Goal: Task Accomplishment & Management: Complete application form

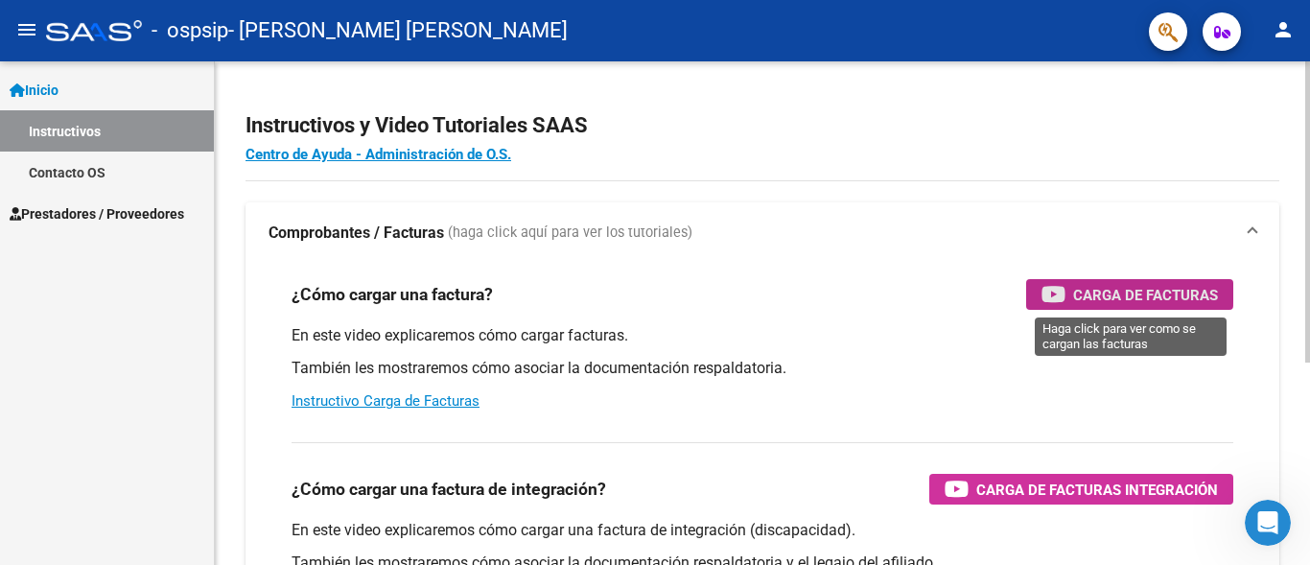
click at [1113, 283] on span "Carga de Facturas" at bounding box center [1145, 295] width 145 height 24
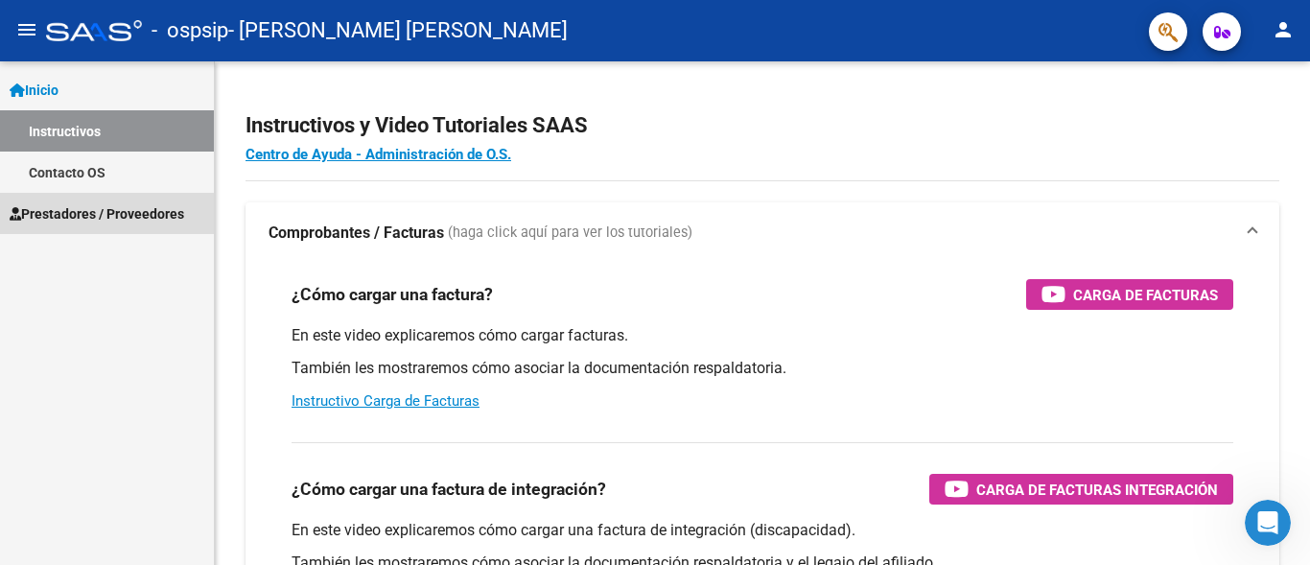
click at [91, 208] on span "Prestadores / Proveedores" at bounding box center [97, 213] width 175 height 21
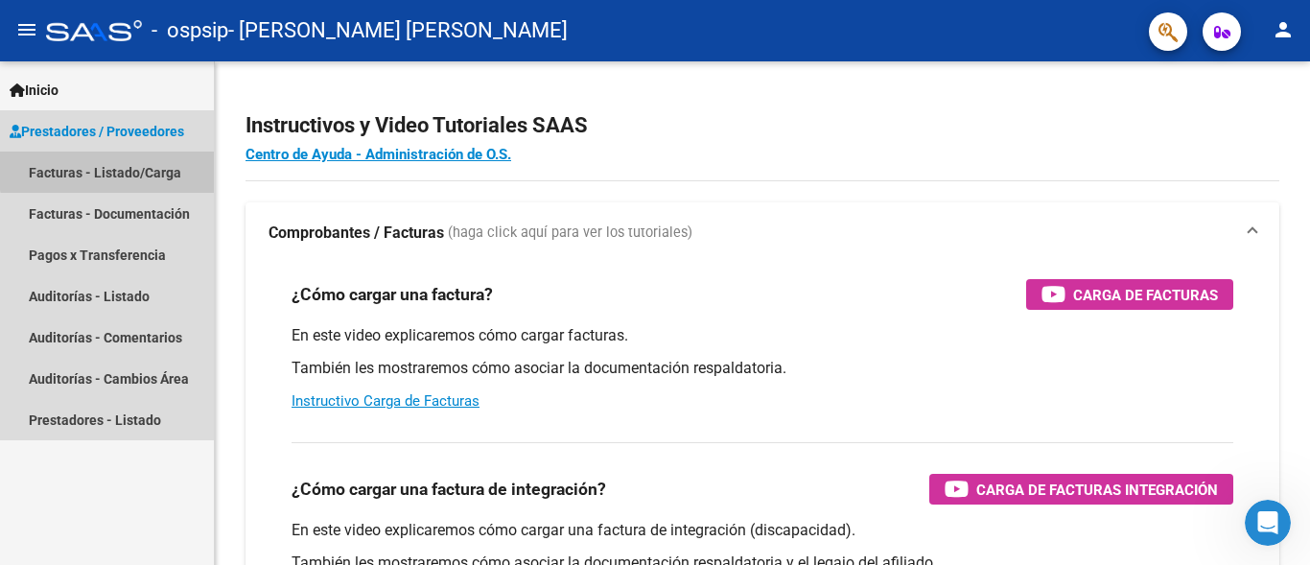
click at [121, 169] on link "Facturas - Listado/Carga" at bounding box center [107, 172] width 214 height 41
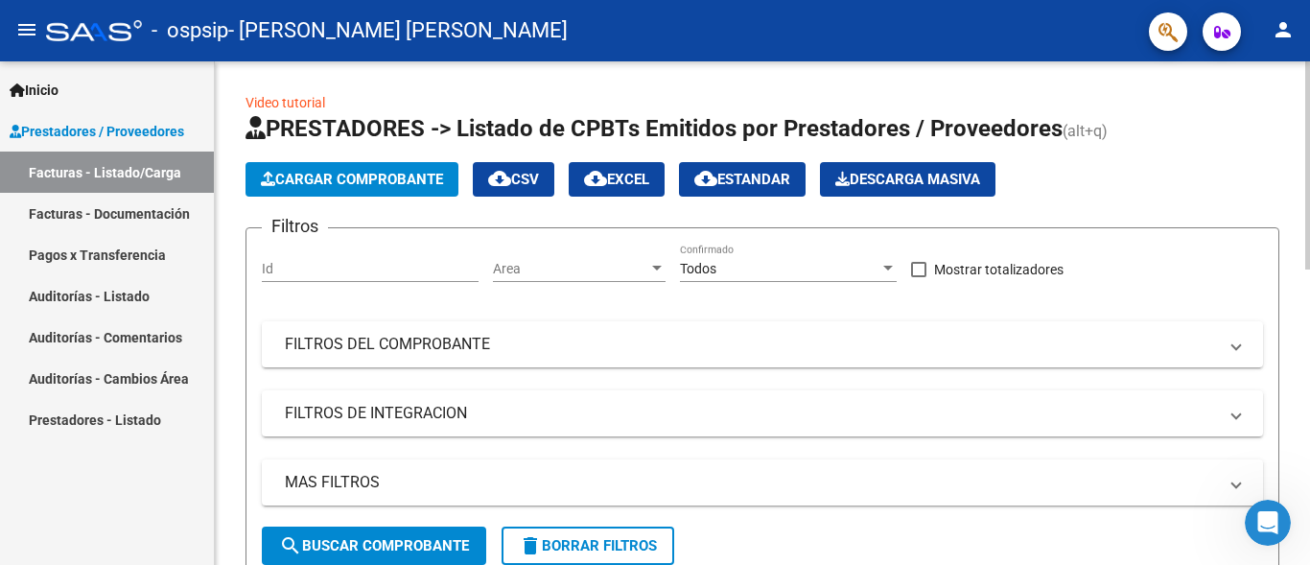
click at [345, 181] on span "Cargar Comprobante" at bounding box center [352, 179] width 182 height 17
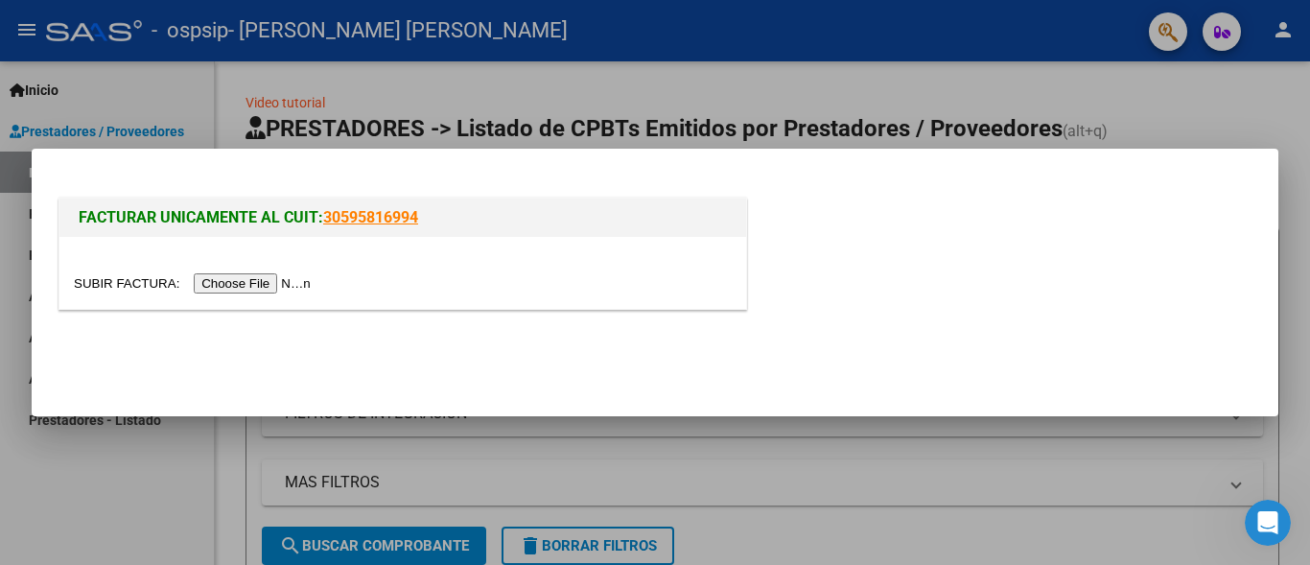
click at [255, 288] on input "file" at bounding box center [195, 283] width 243 height 20
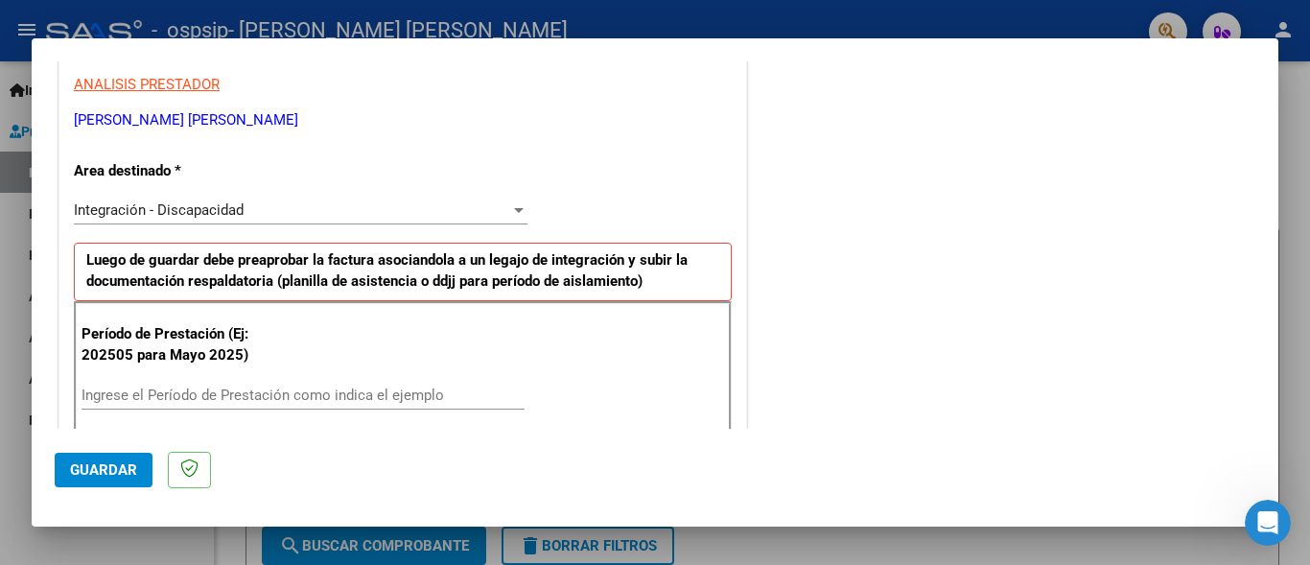
scroll to position [384, 0]
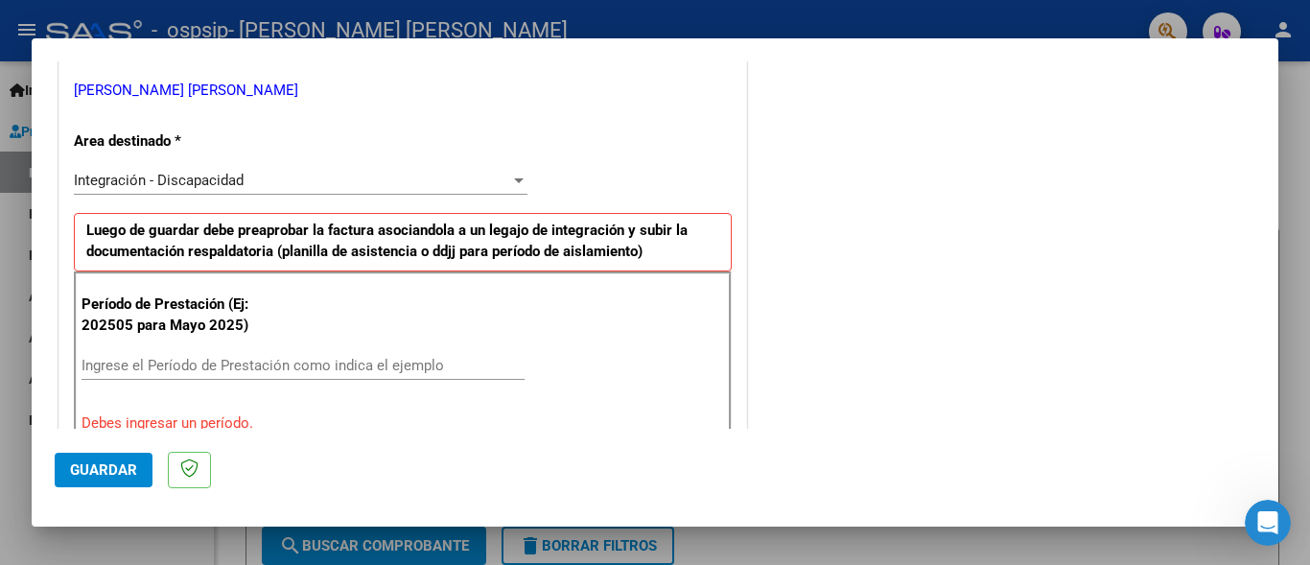
click at [257, 369] on input "Ingrese el Período de Prestación como indica el ejemplo" at bounding box center [303, 365] width 443 height 17
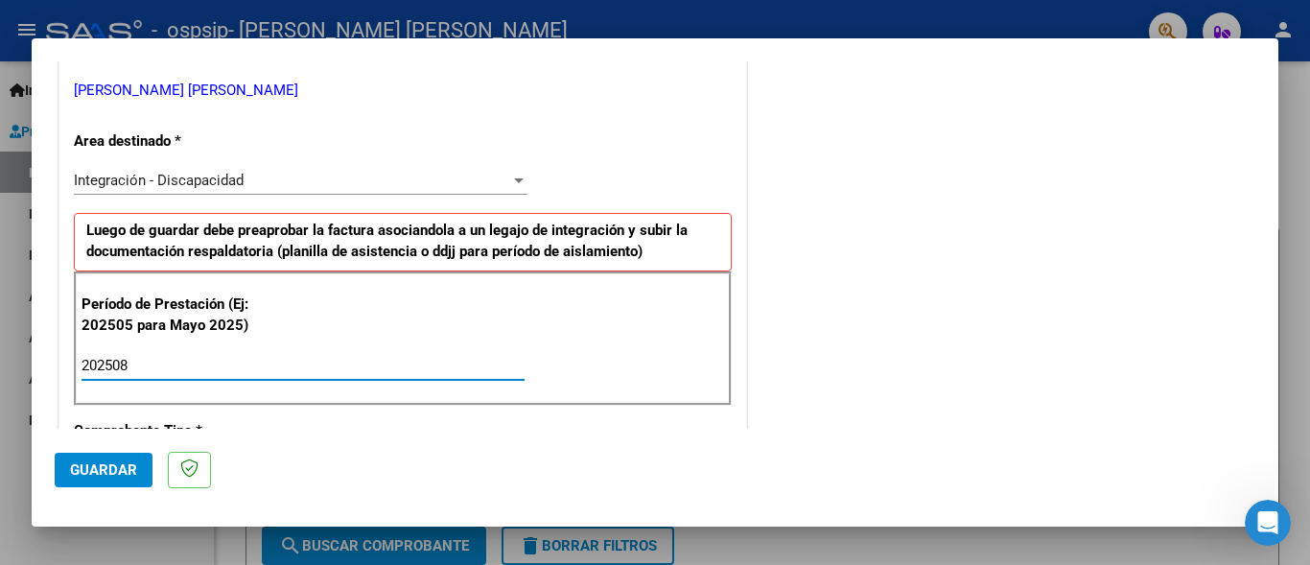
type input "202508"
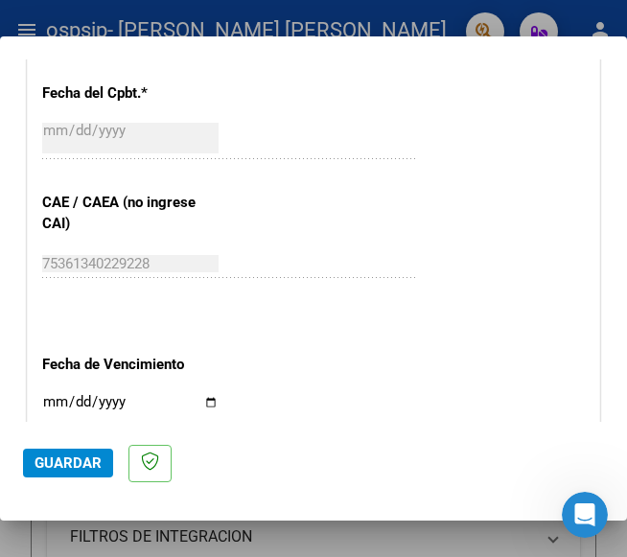
scroll to position [1247, 0]
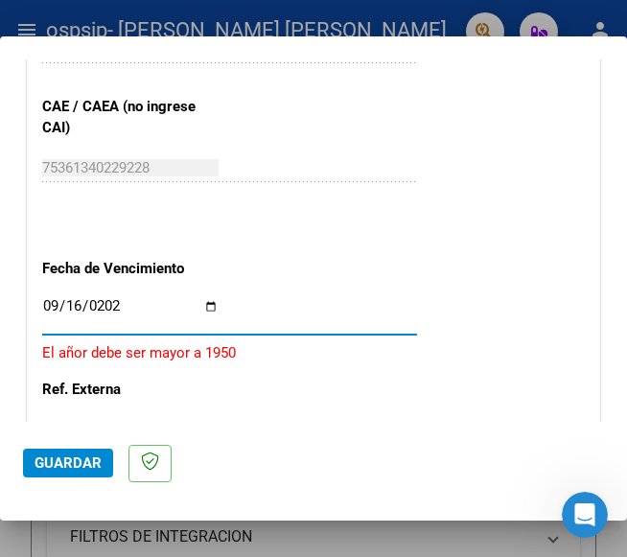
type input "[DATE]"
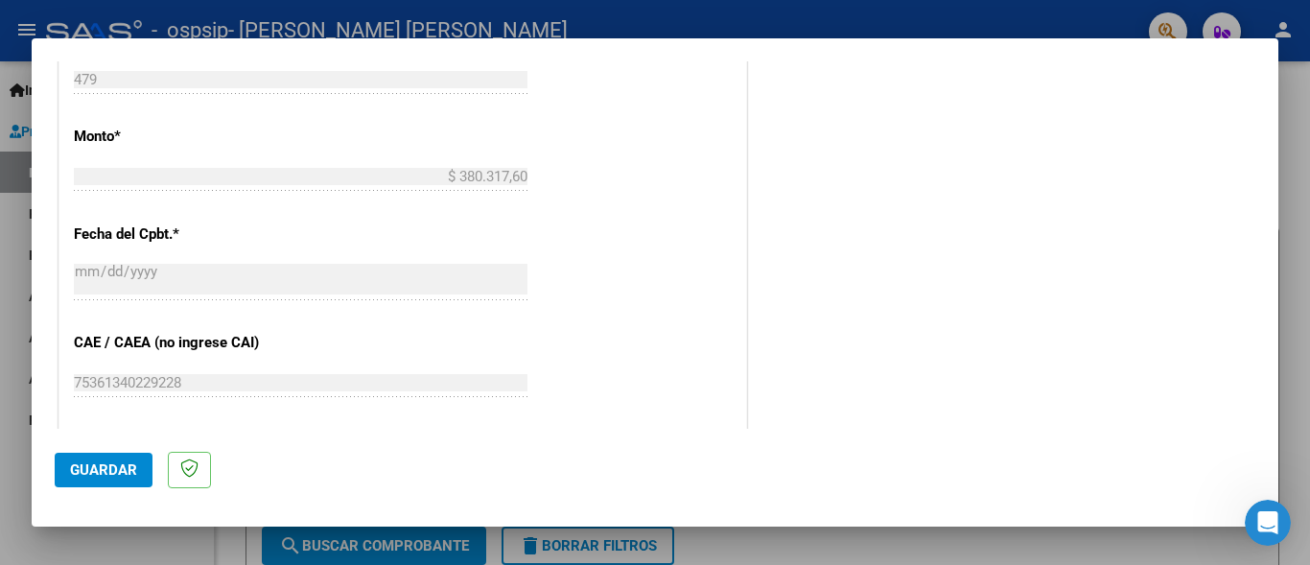
scroll to position [1321, 0]
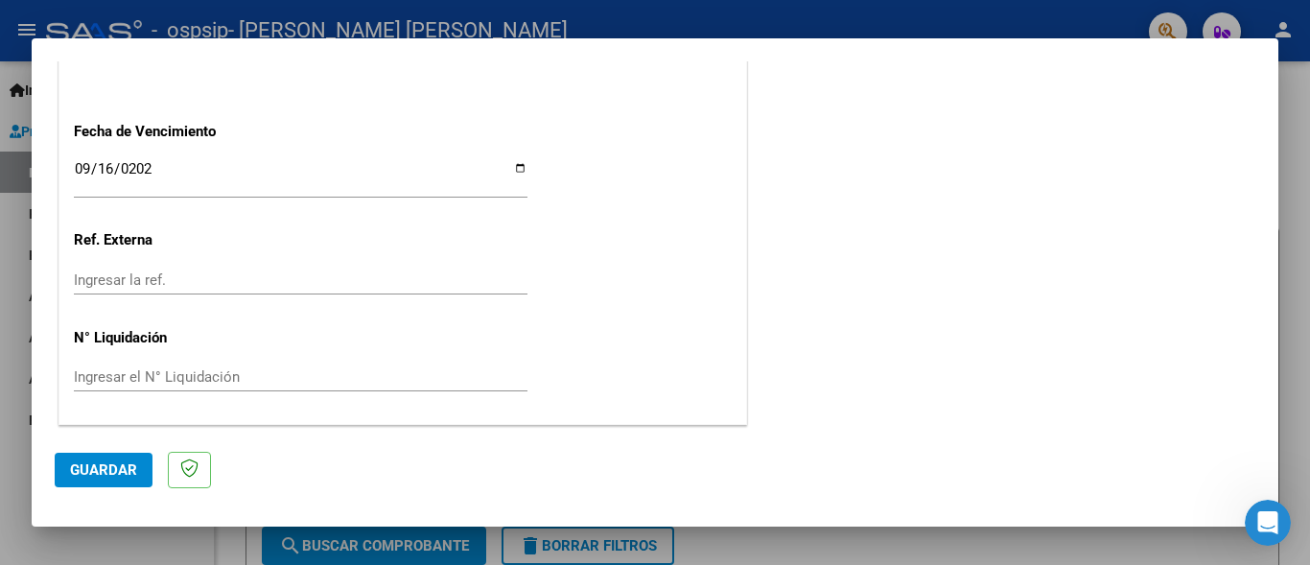
click at [107, 467] on span "Guardar" at bounding box center [103, 469] width 67 height 17
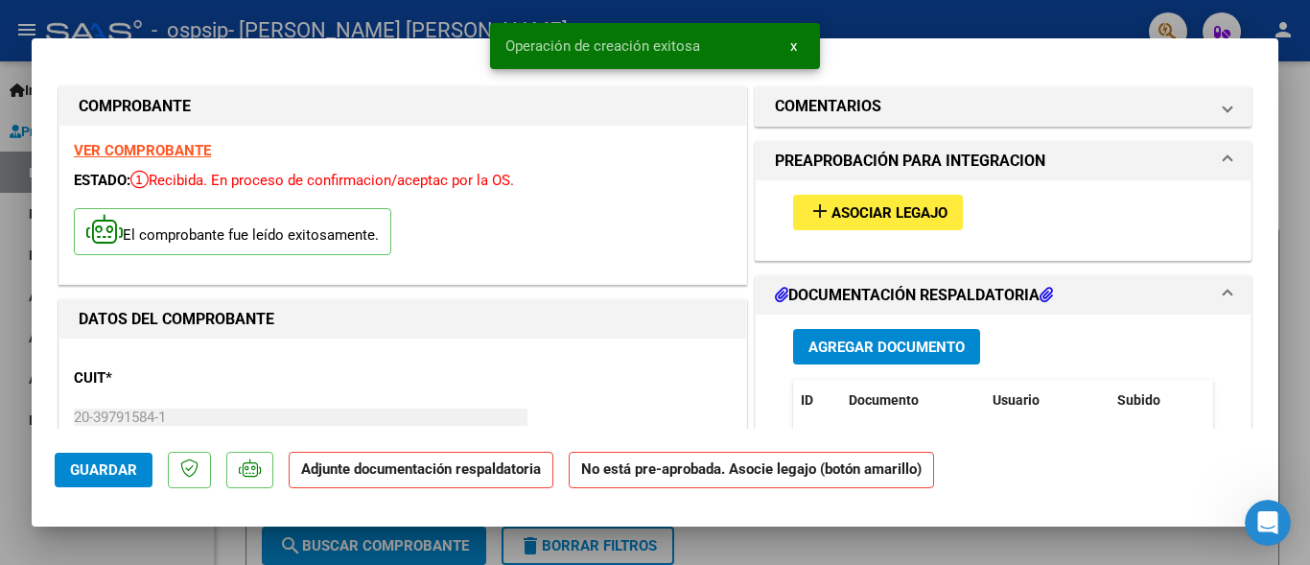
click at [832, 220] on span "Asociar Legajo" at bounding box center [890, 212] width 116 height 17
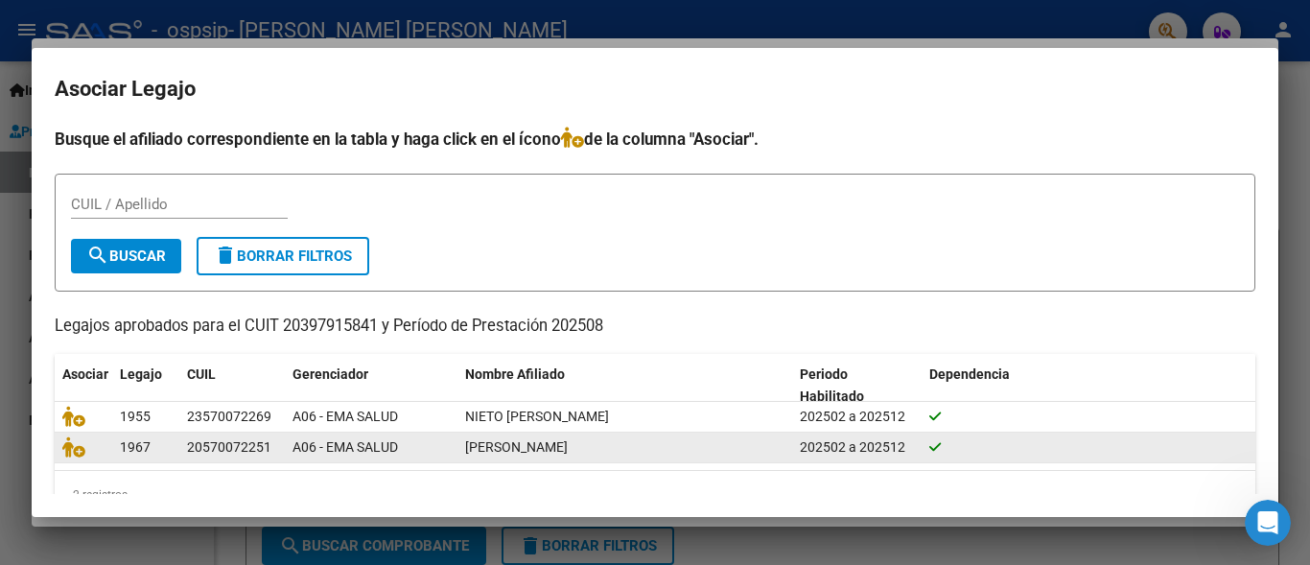
click at [520, 451] on span "[PERSON_NAME]" at bounding box center [516, 446] width 103 height 15
click at [69, 457] on icon at bounding box center [73, 446] width 23 height 21
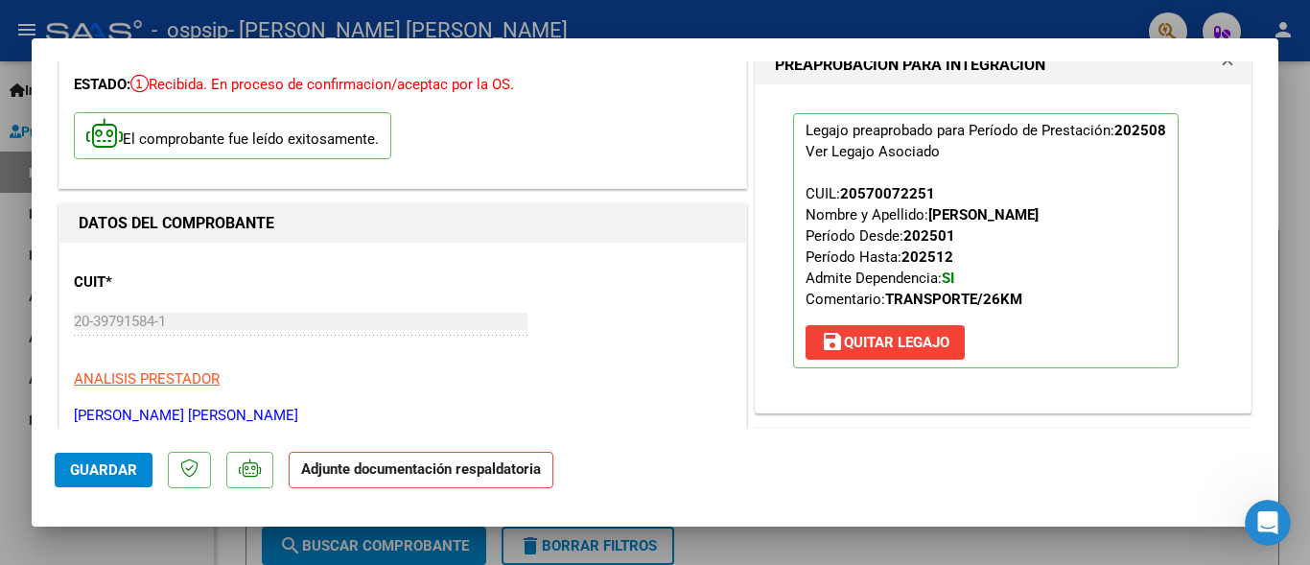
scroll to position [192, 0]
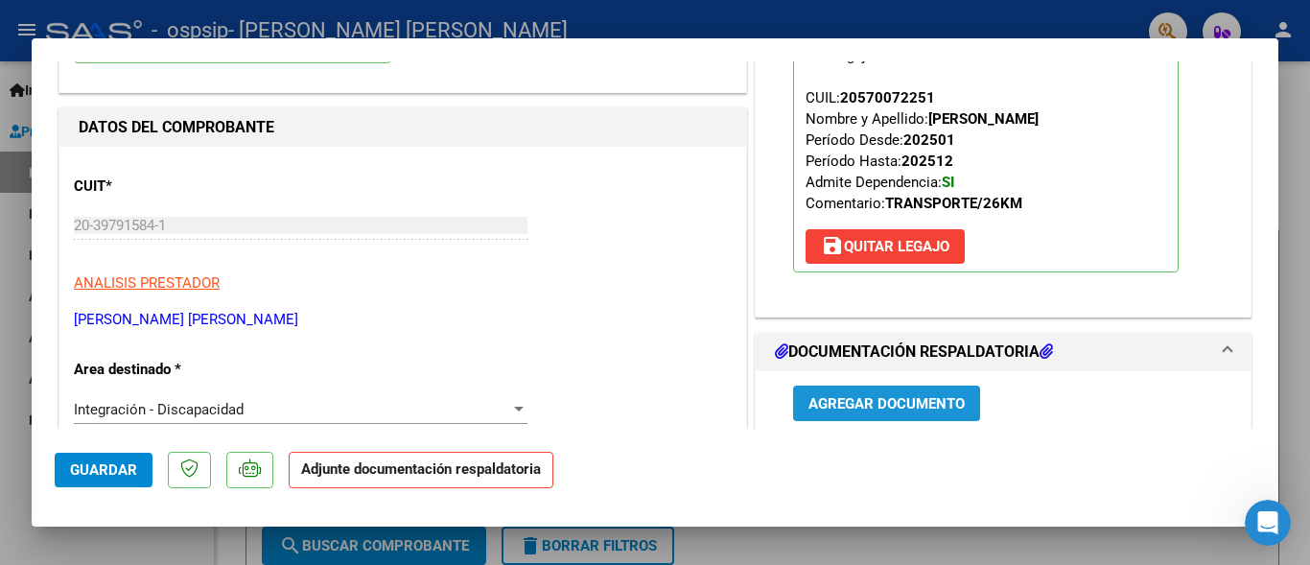
click at [841, 403] on span "Agregar Documento" at bounding box center [887, 403] width 156 height 17
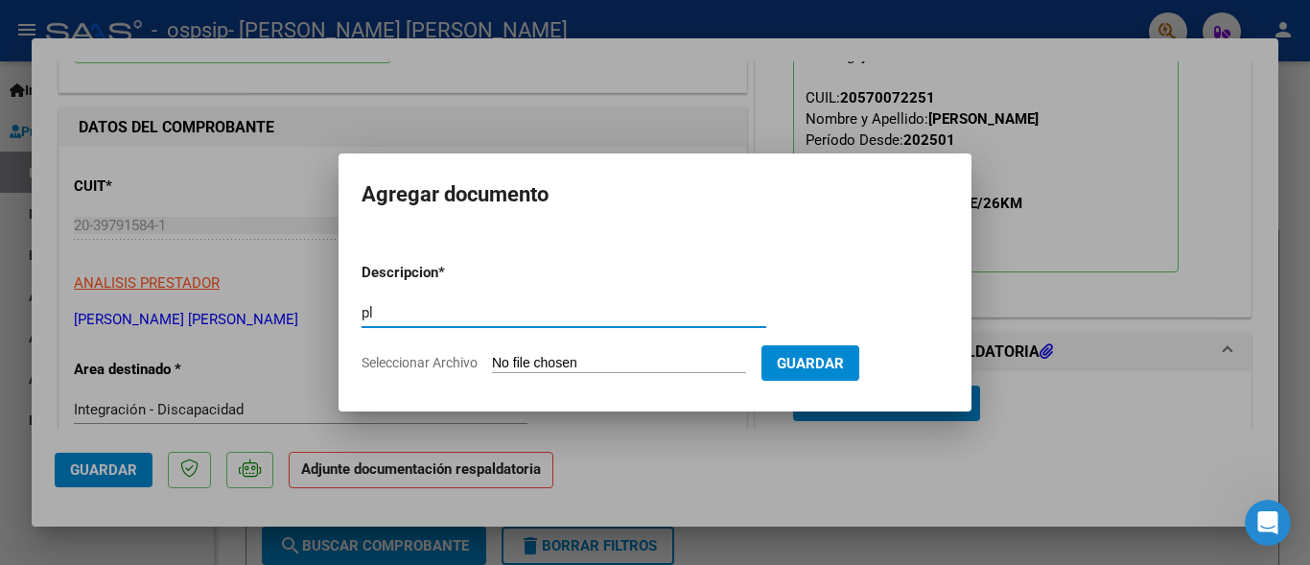
type input "p"
type input "PLANILLA DE ASISTENCIA 08/2025"
click at [410, 363] on span "Seleccionar Archivo" at bounding box center [420, 362] width 116 height 15
click at [492, 363] on input "Seleccionar Archivo" at bounding box center [619, 364] width 254 height 18
type input "C:\fakepath\Planilla Asistencia AGOSTO - [PERSON_NAME] (OSPSIP).pdf"
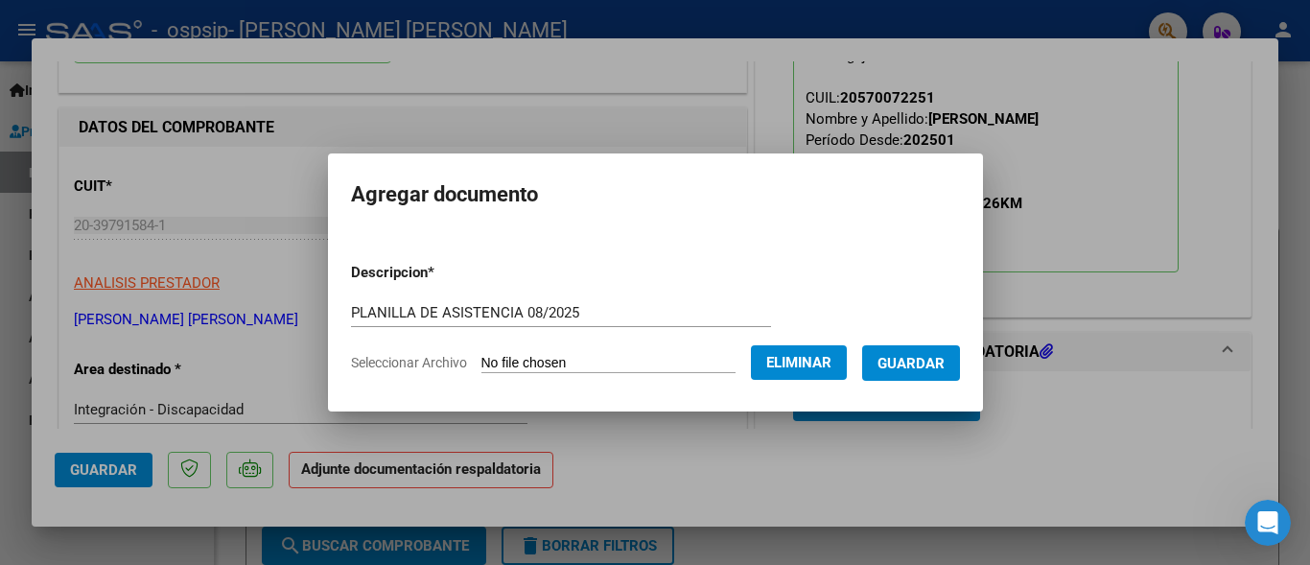
click at [909, 356] on span "Guardar" at bounding box center [911, 363] width 67 height 17
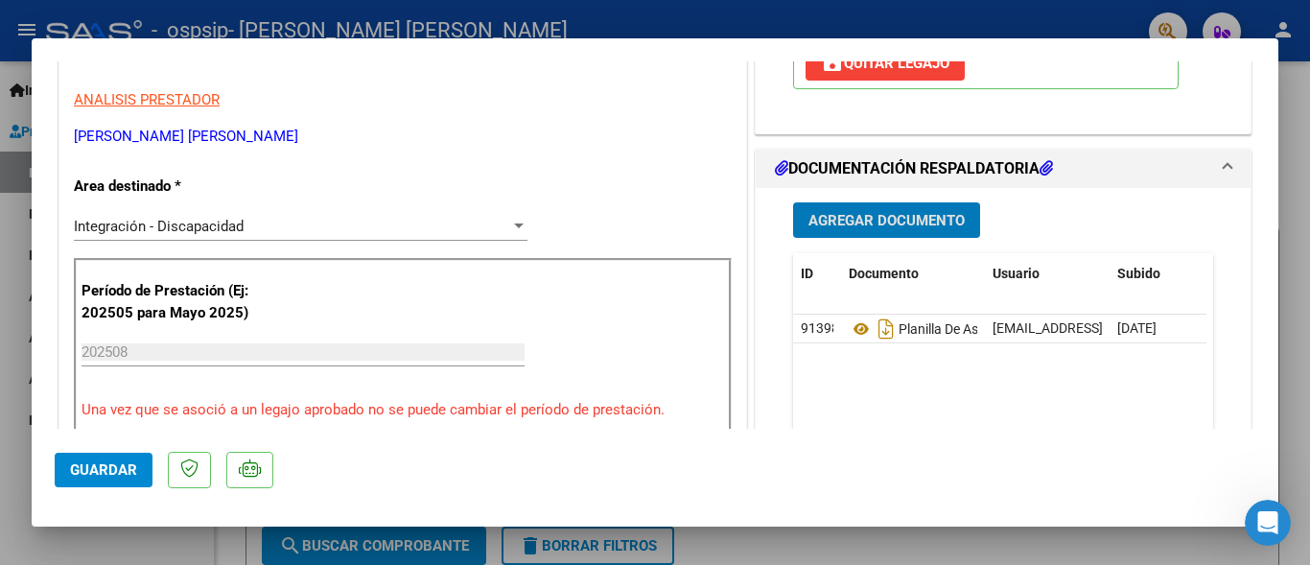
scroll to position [384, 0]
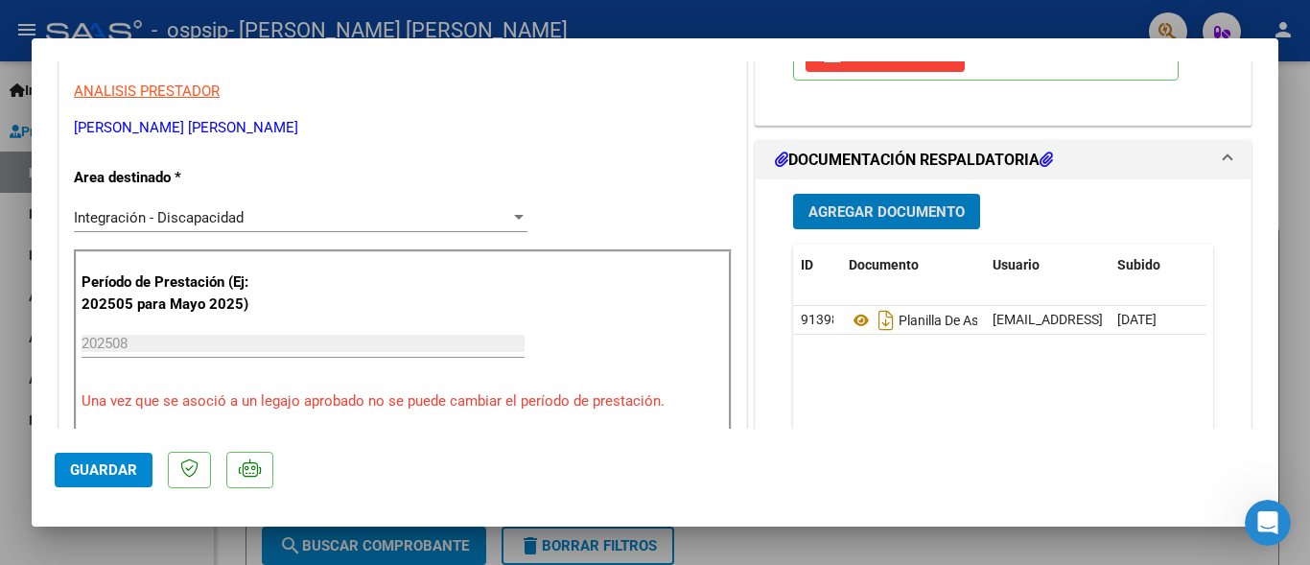
click at [103, 479] on button "Guardar" at bounding box center [104, 470] width 98 height 35
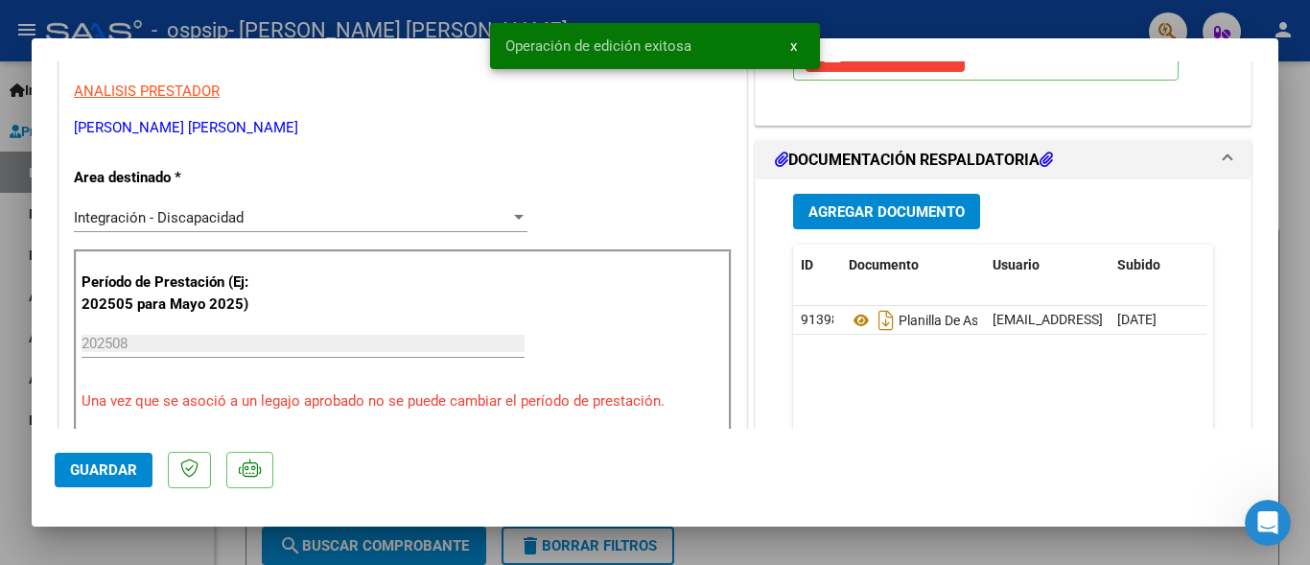
click at [796, 41] on span "x" at bounding box center [793, 45] width 7 height 17
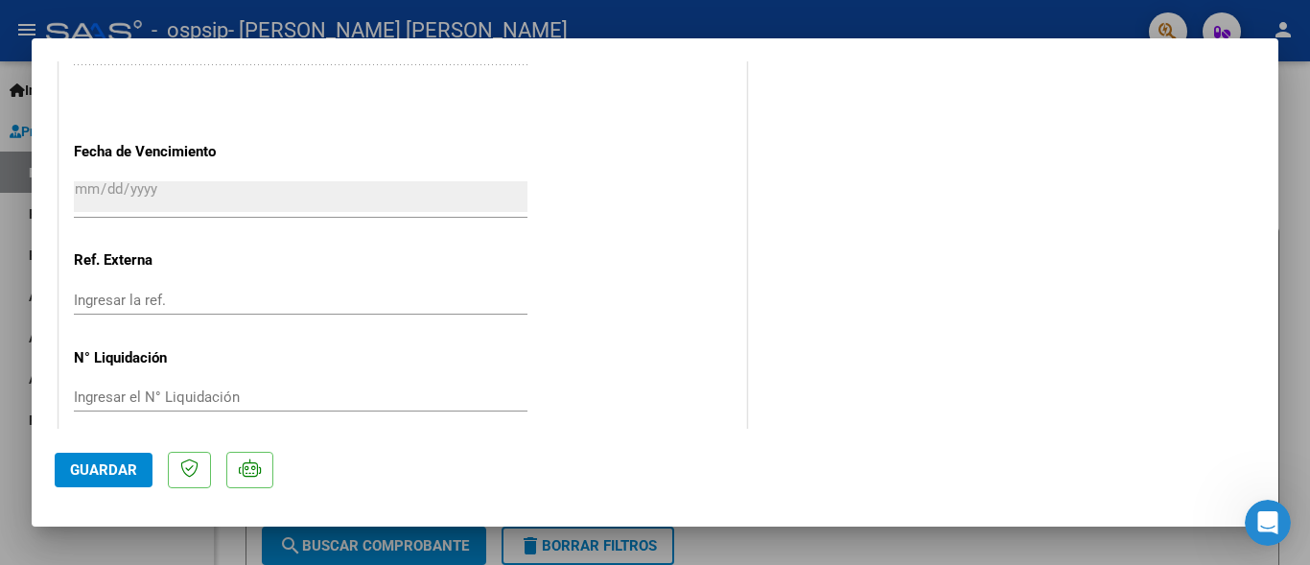
scroll to position [1343, 0]
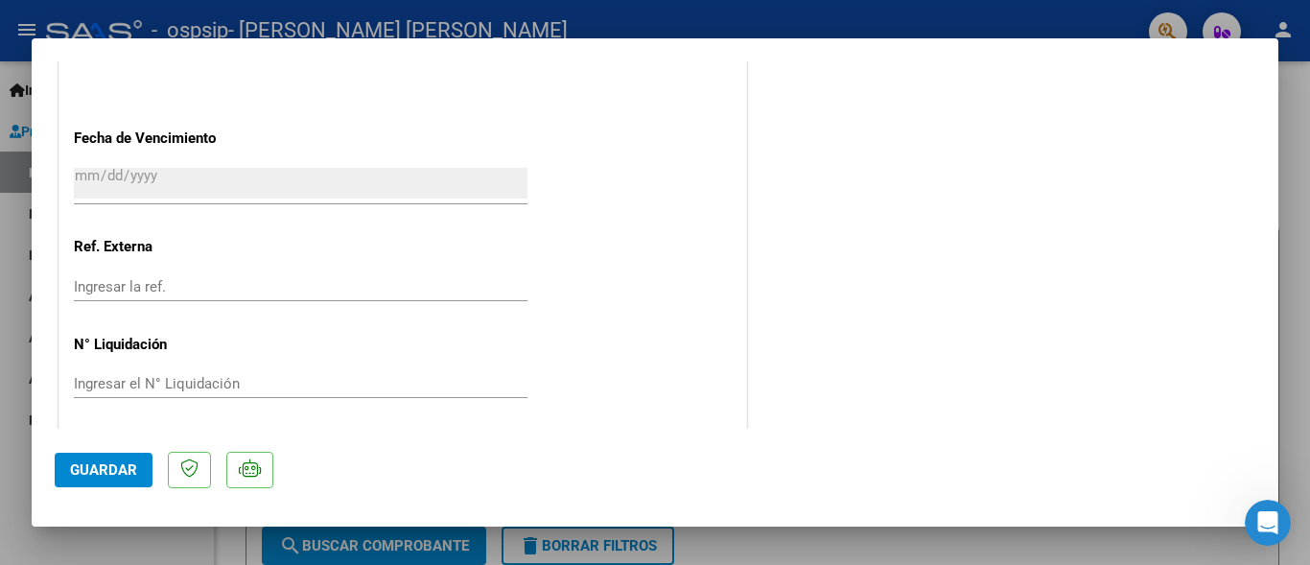
click at [75, 480] on button "Guardar" at bounding box center [104, 470] width 98 height 35
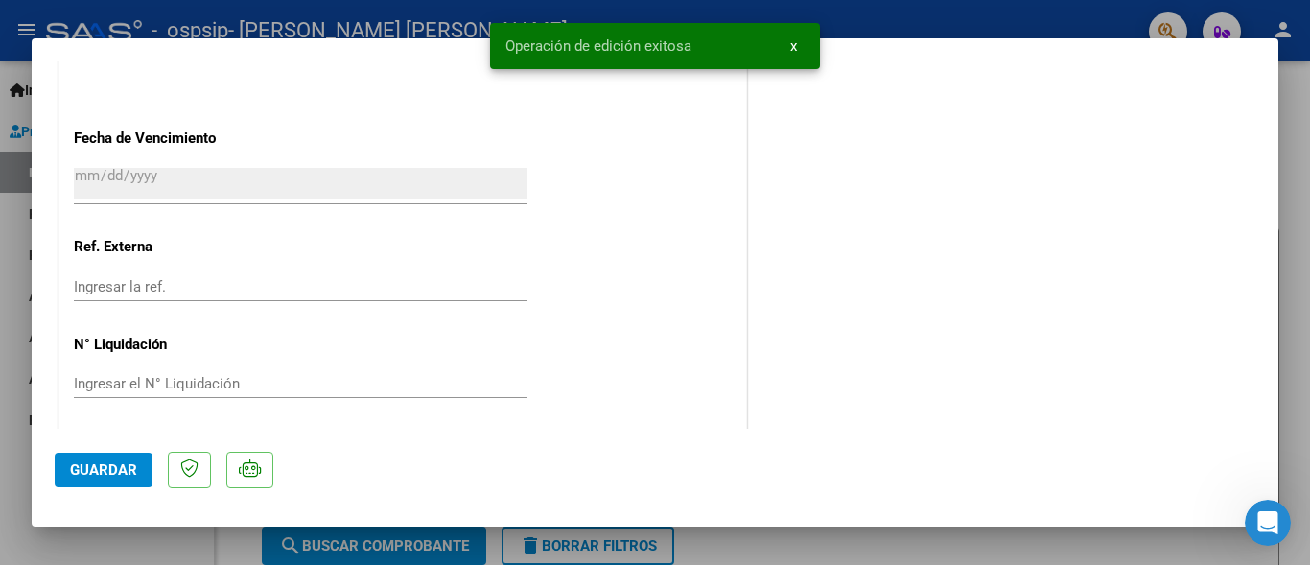
click at [788, 44] on button "x" at bounding box center [793, 46] width 37 height 35
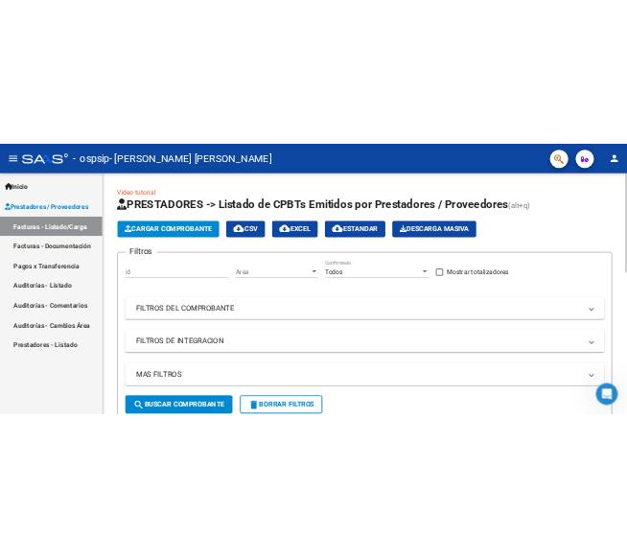
scroll to position [0, 0]
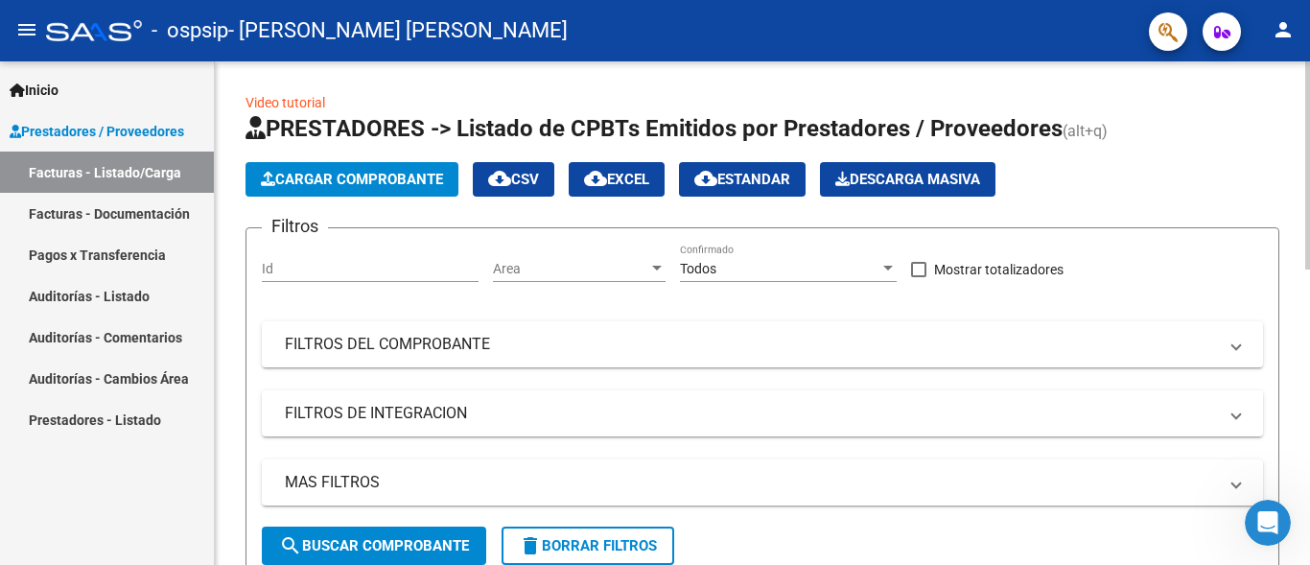
click at [355, 193] on button "Cargar Comprobante" at bounding box center [352, 179] width 213 height 35
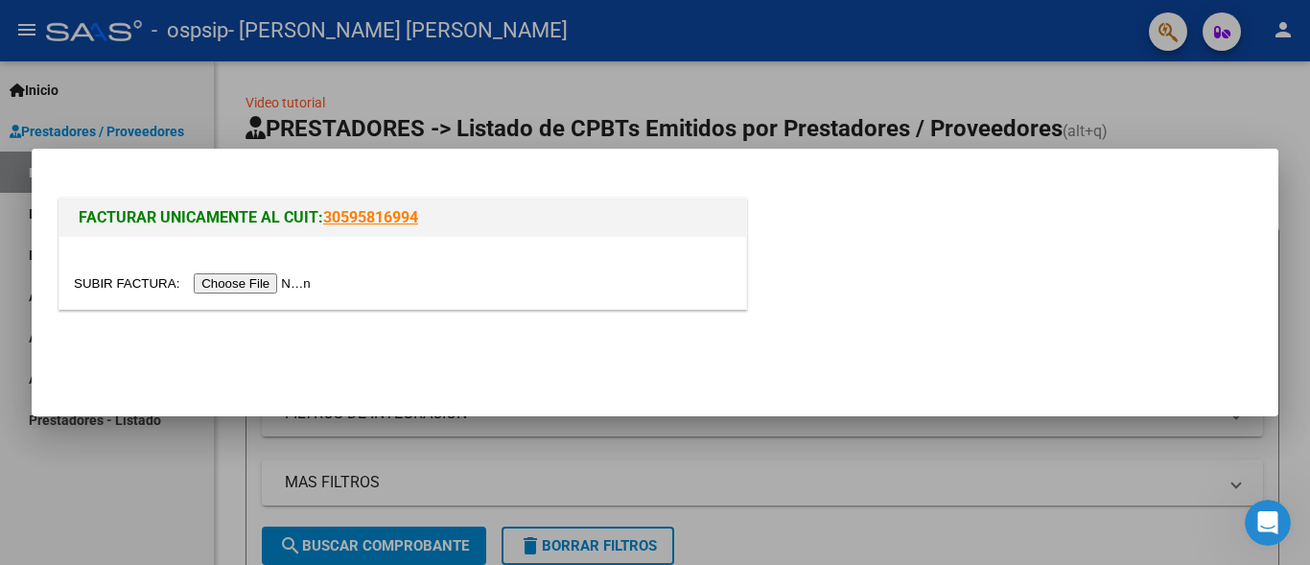
click at [293, 276] on div at bounding box center [402, 273] width 687 height 72
click at [293, 278] on input "file" at bounding box center [195, 283] width 243 height 20
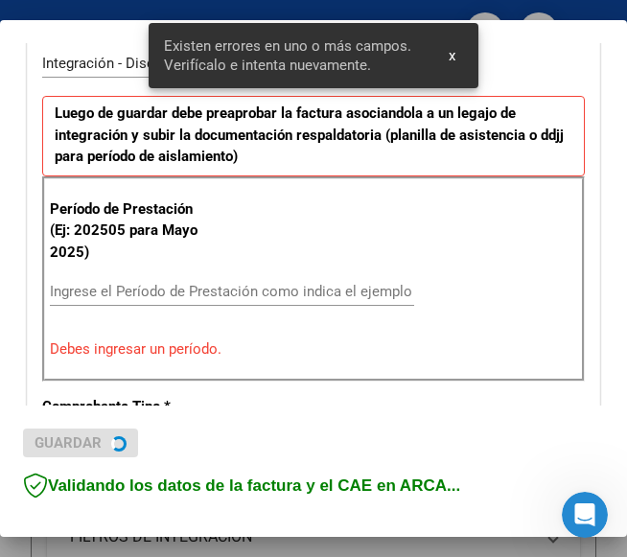
scroll to position [483, 0]
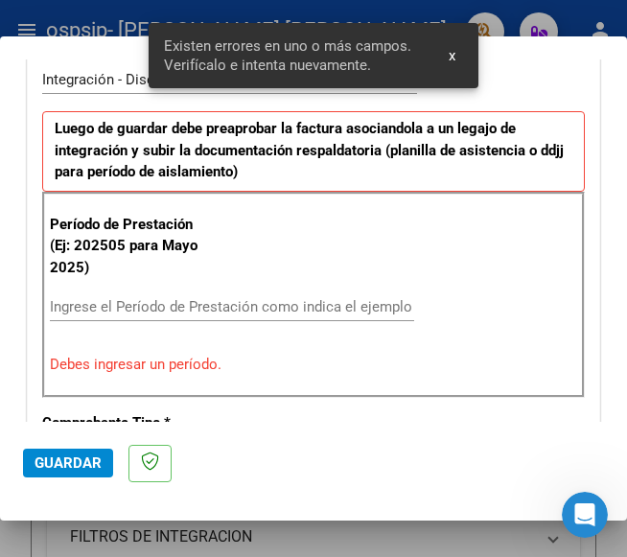
click at [170, 309] on input "Ingrese el Período de Prestación como indica el ejemplo" at bounding box center [135, 306] width 171 height 17
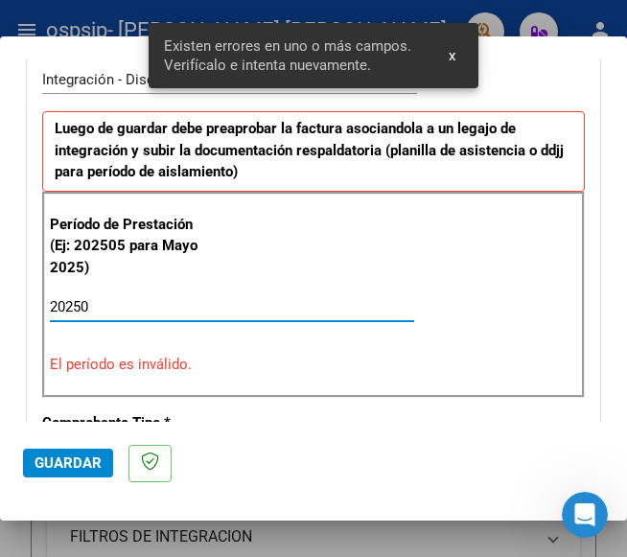
type input "202508"
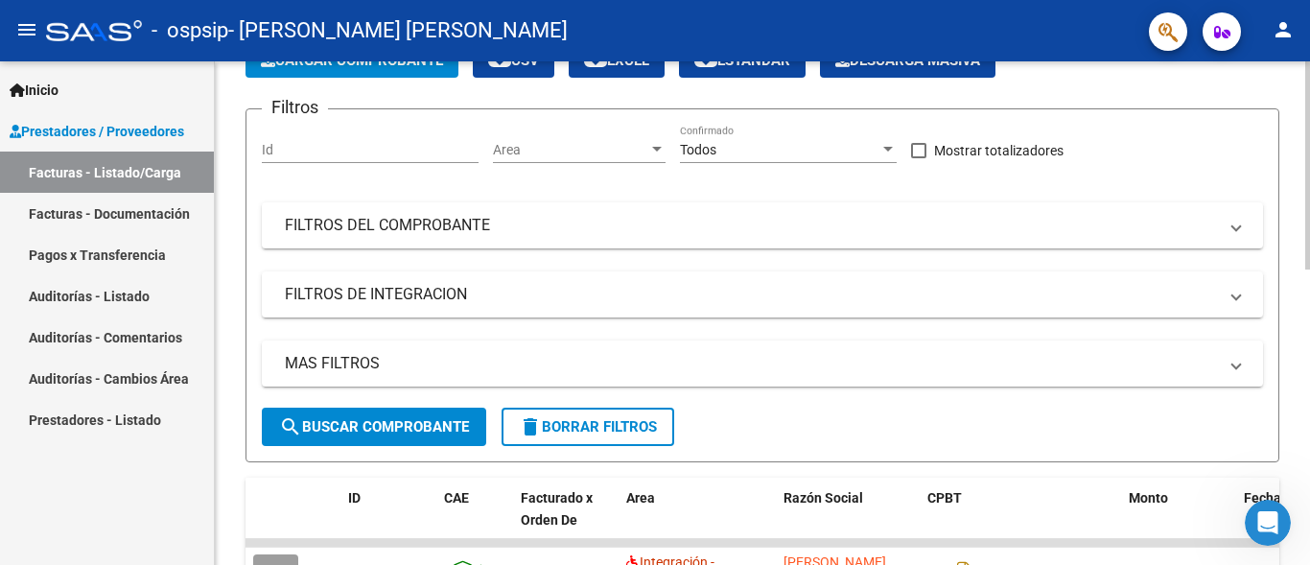
scroll to position [68, 0]
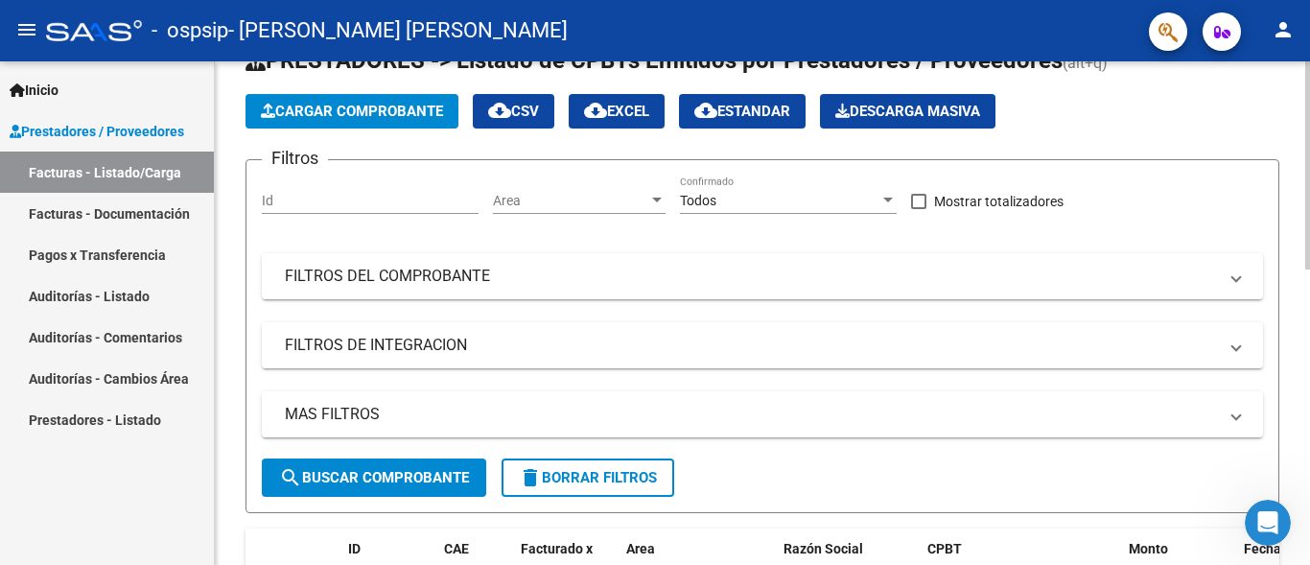
click at [343, 112] on span "Cargar Comprobante" at bounding box center [352, 111] width 182 height 17
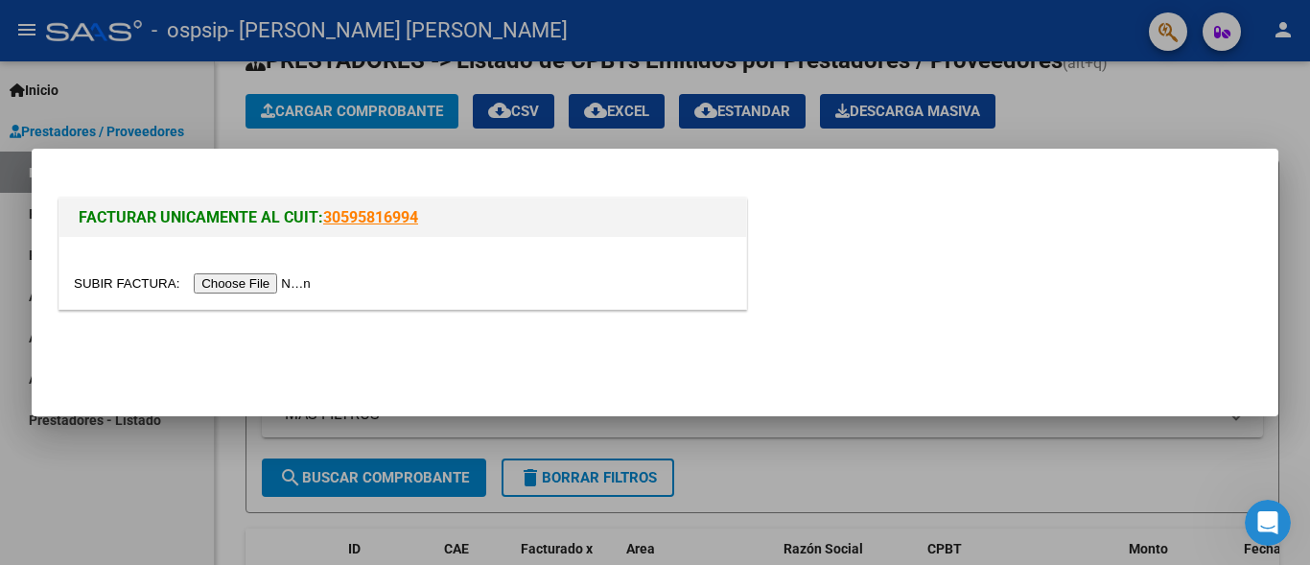
click at [295, 285] on input "file" at bounding box center [195, 283] width 243 height 20
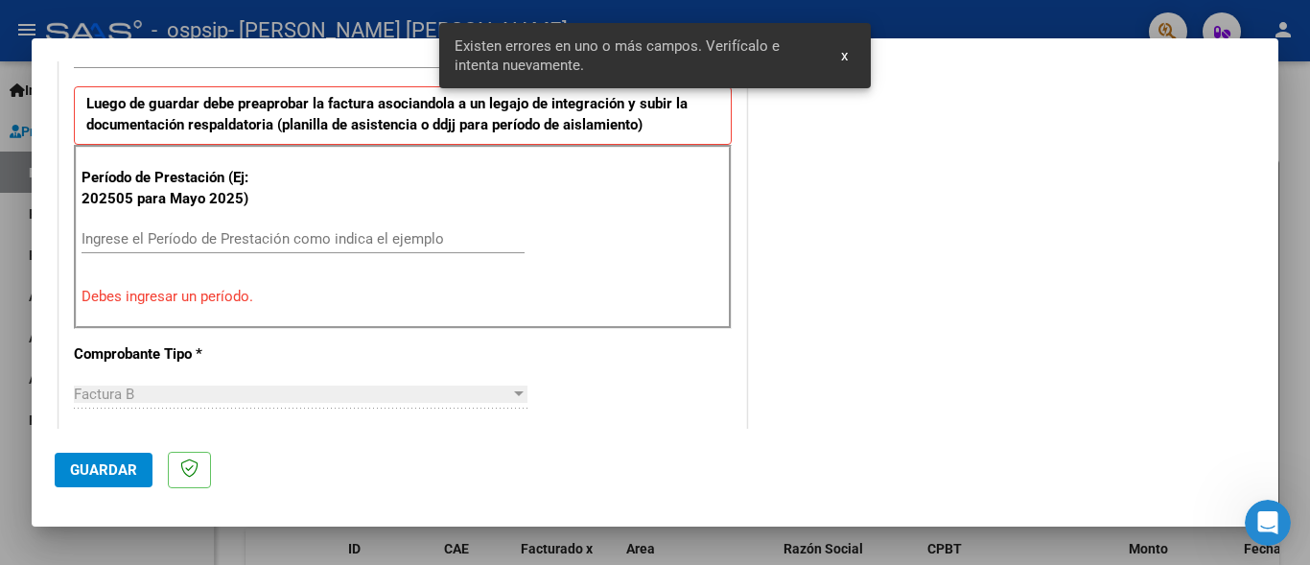
scroll to position [544, 0]
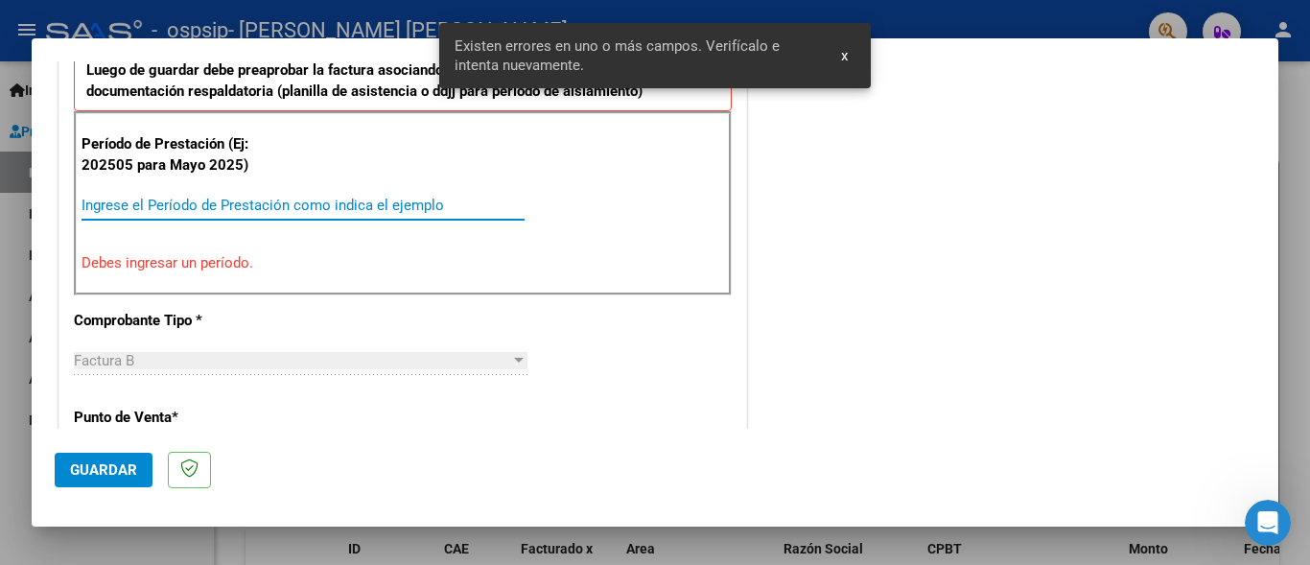
click at [496, 201] on input "Ingrese el Período de Prestación como indica el ejemplo" at bounding box center [303, 205] width 443 height 17
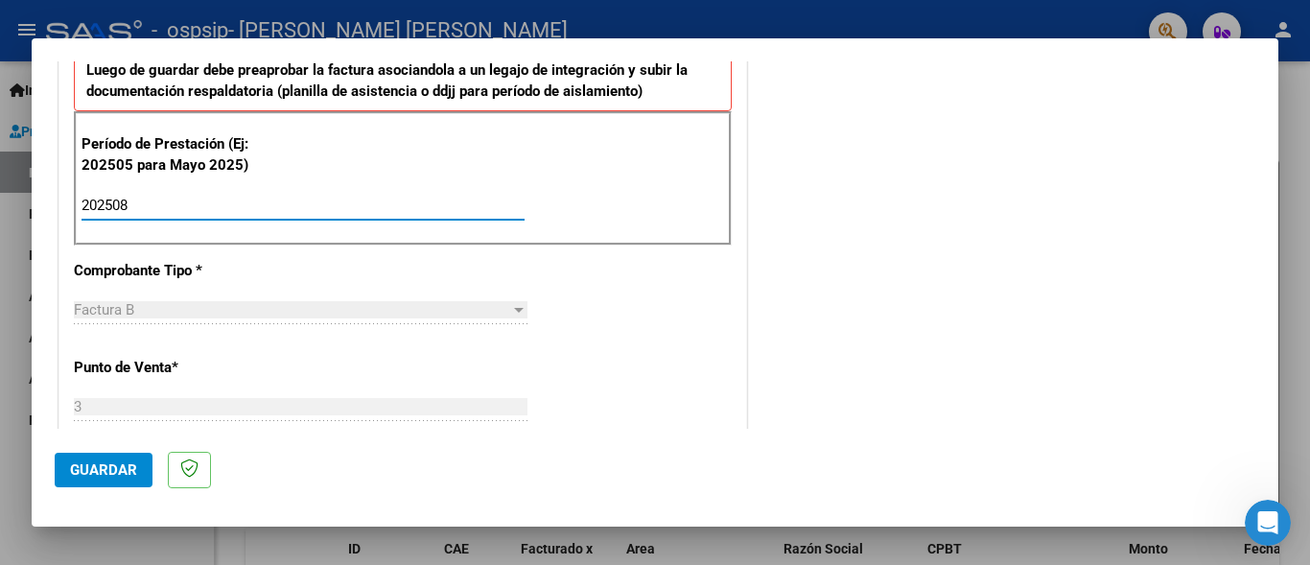
type input "202508"
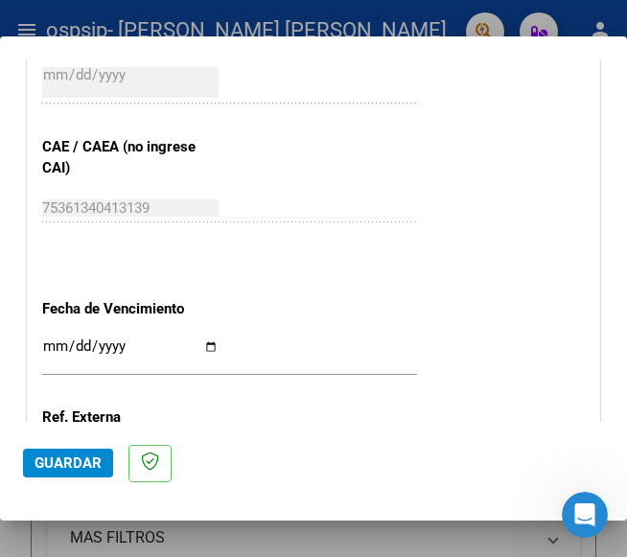
scroll to position [1215, 0]
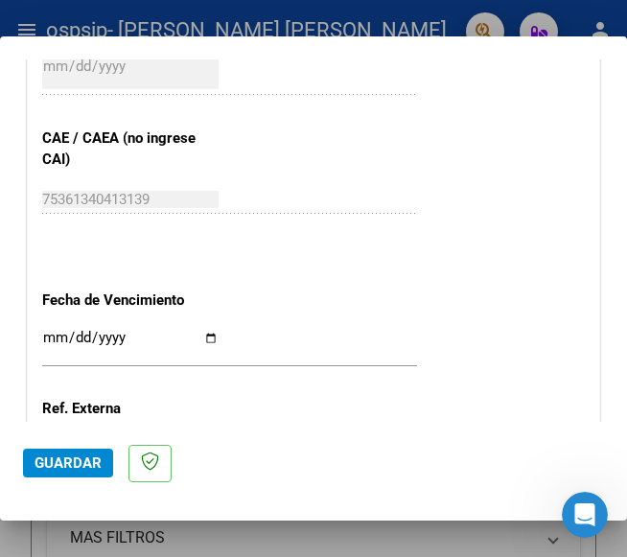
click at [52, 341] on input "Ingresar la fecha" at bounding box center [130, 345] width 176 height 31
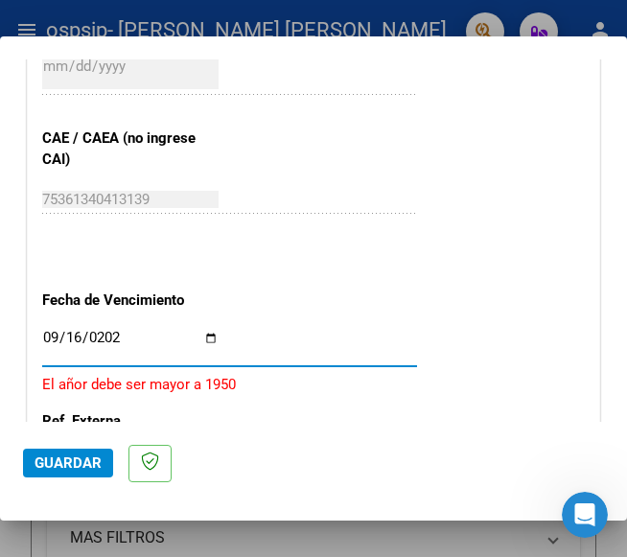
type input "[DATE]"
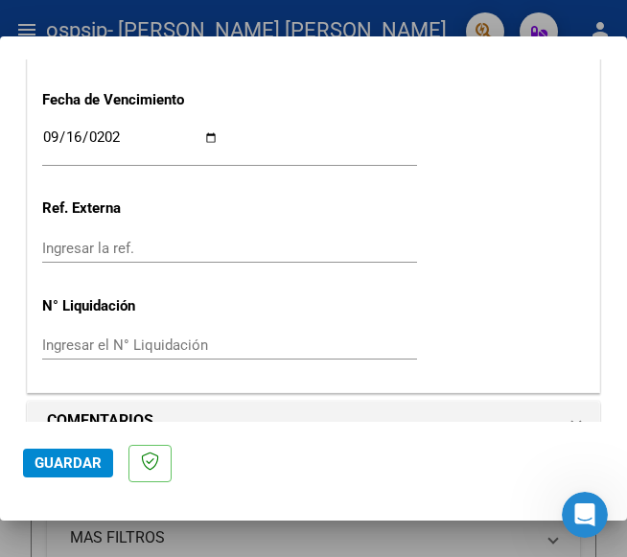
scroll to position [1449, 0]
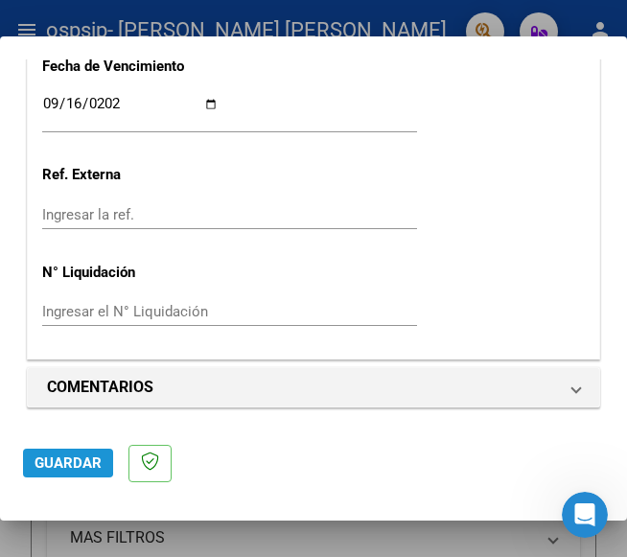
click at [60, 462] on span "Guardar" at bounding box center [68, 463] width 67 height 17
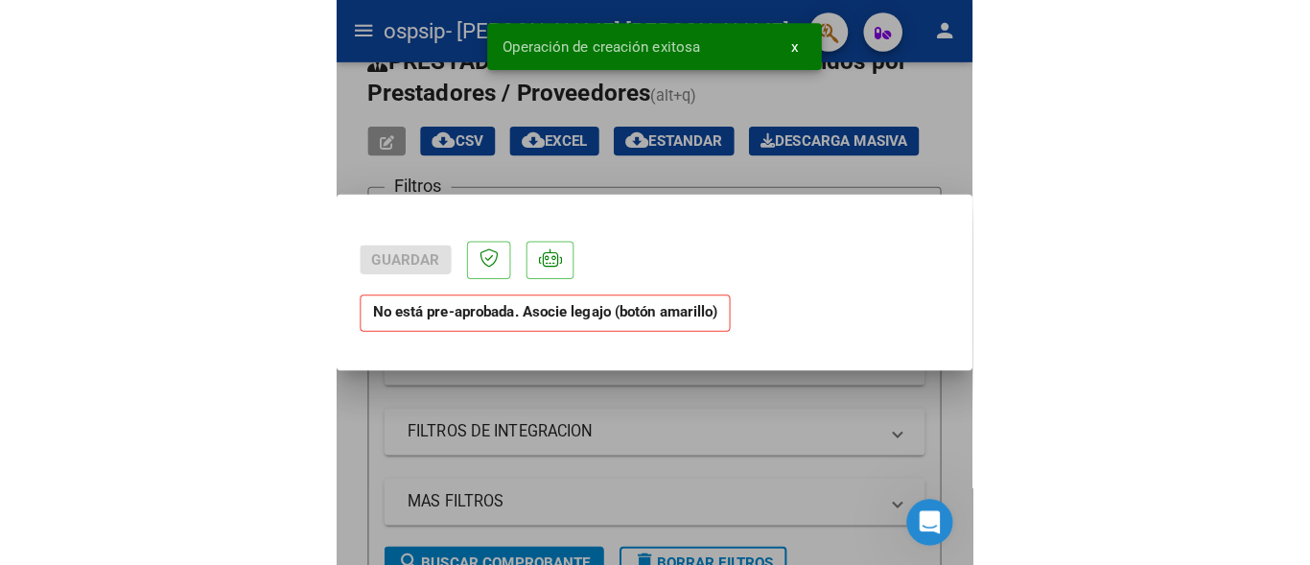
scroll to position [0, 0]
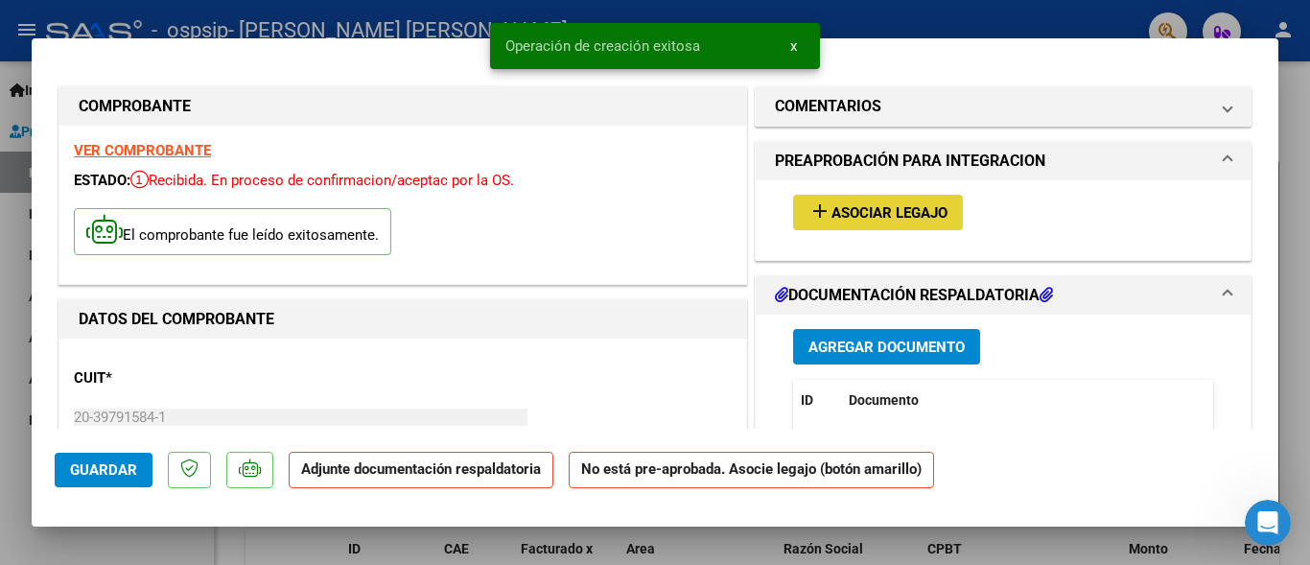
click at [895, 215] on span "Asociar Legajo" at bounding box center [890, 212] width 116 height 17
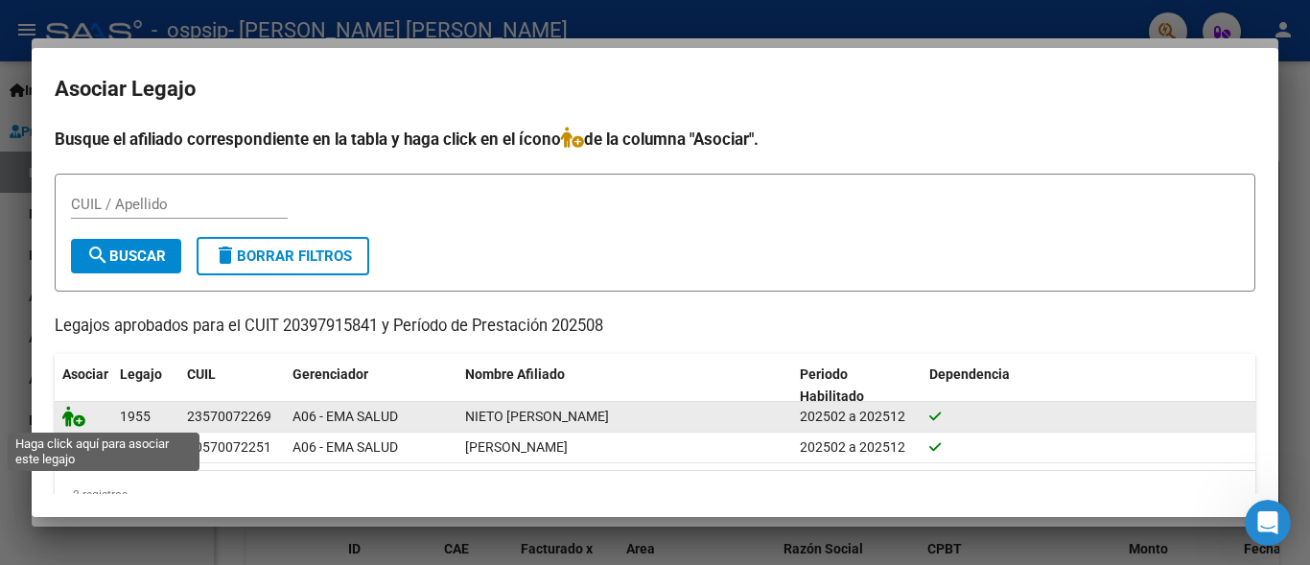
click at [76, 418] on icon at bounding box center [73, 416] width 23 height 21
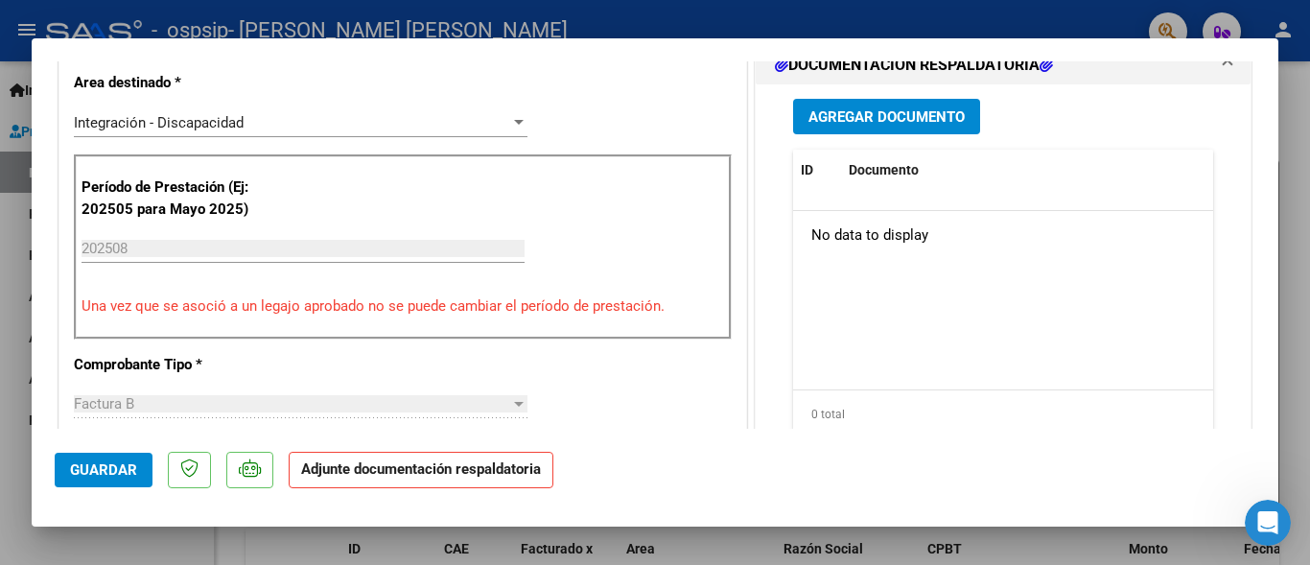
scroll to position [480, 0]
click at [930, 115] on span "Agregar Documento" at bounding box center [887, 115] width 156 height 17
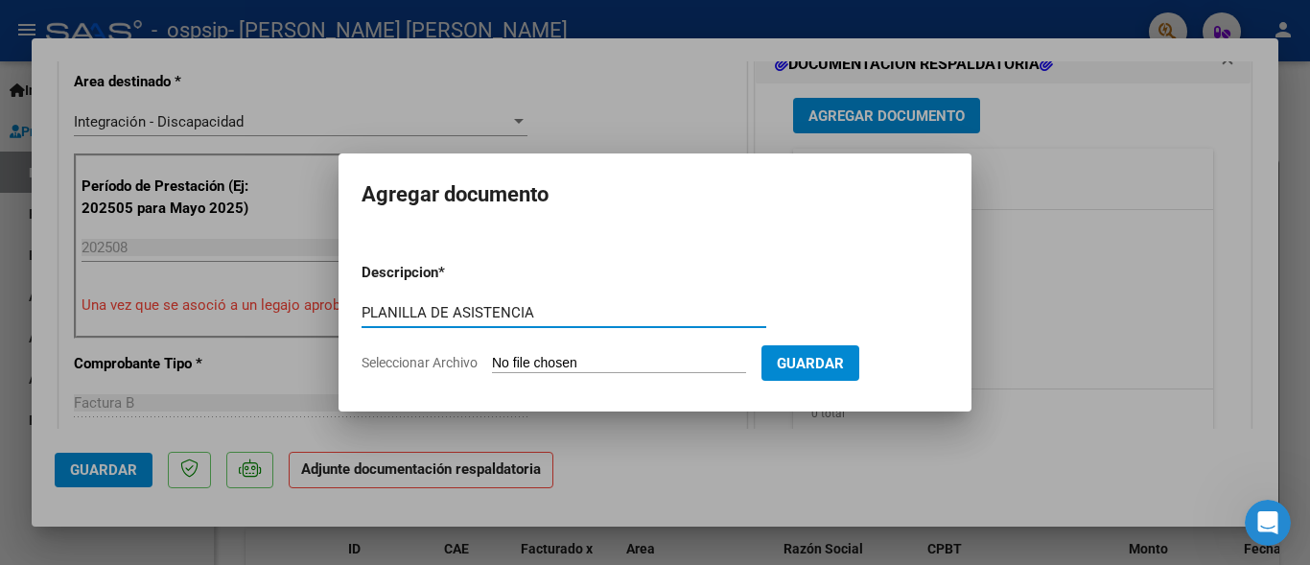
type input "PLANILLA DE ASISTENCIA"
click at [526, 358] on input "Seleccionar Archivo" at bounding box center [619, 364] width 254 height 18
type input "C:\fakepath\Planilla Asistencia AGOSTO - [PERSON_NAME] (OSPSIP).pdf"
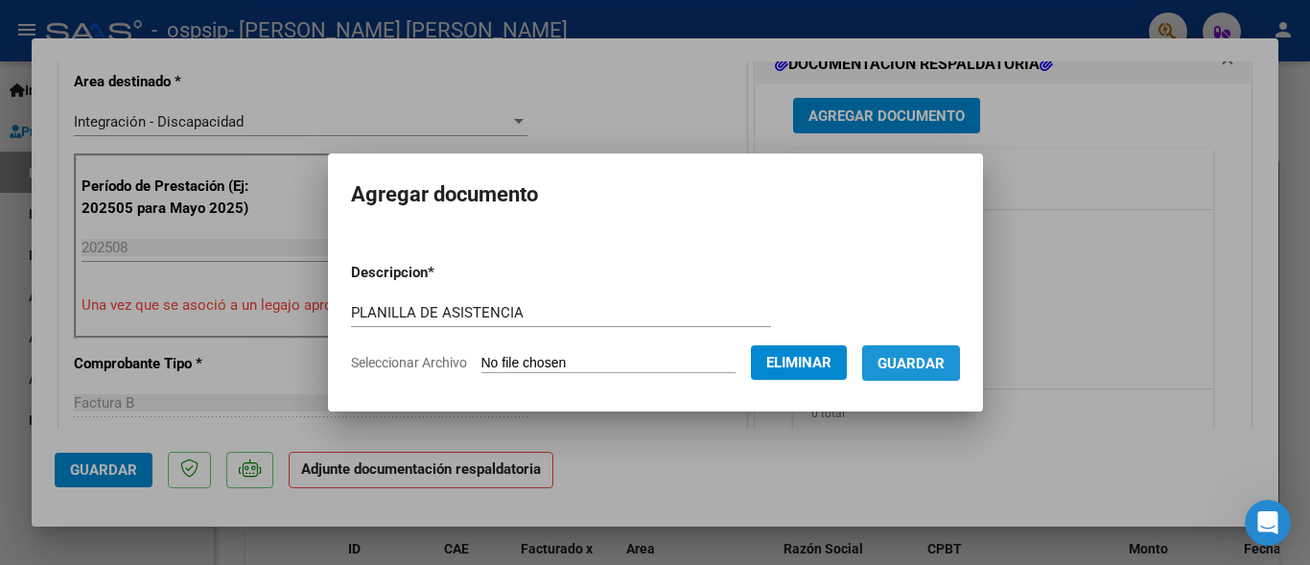
click at [919, 360] on span "Guardar" at bounding box center [911, 363] width 67 height 17
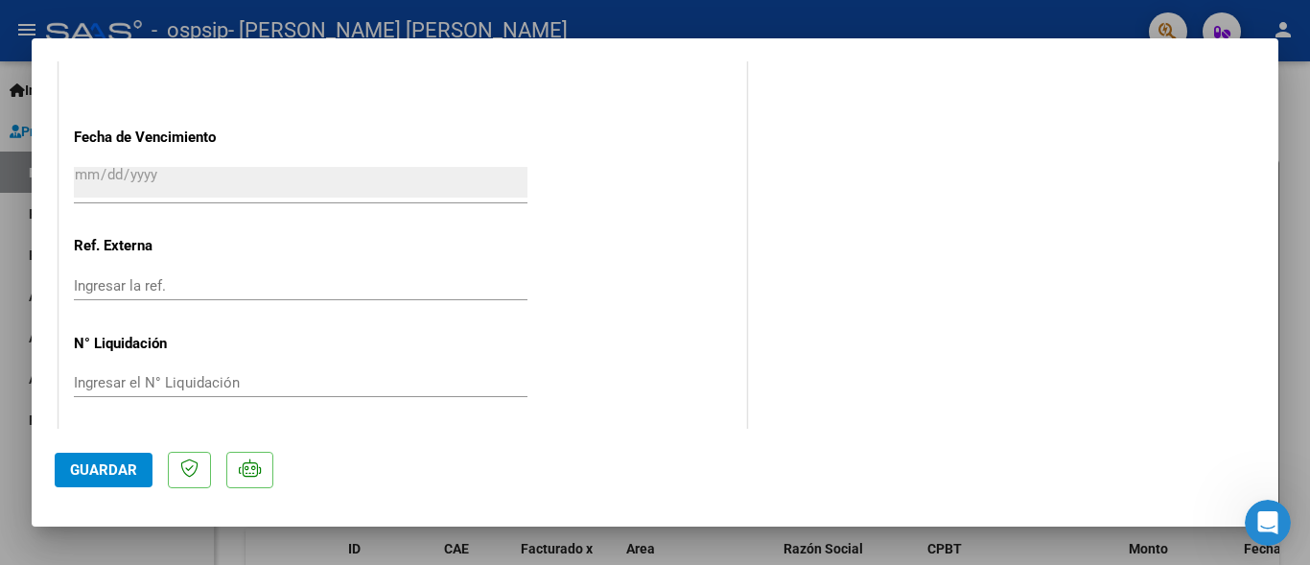
scroll to position [1349, 0]
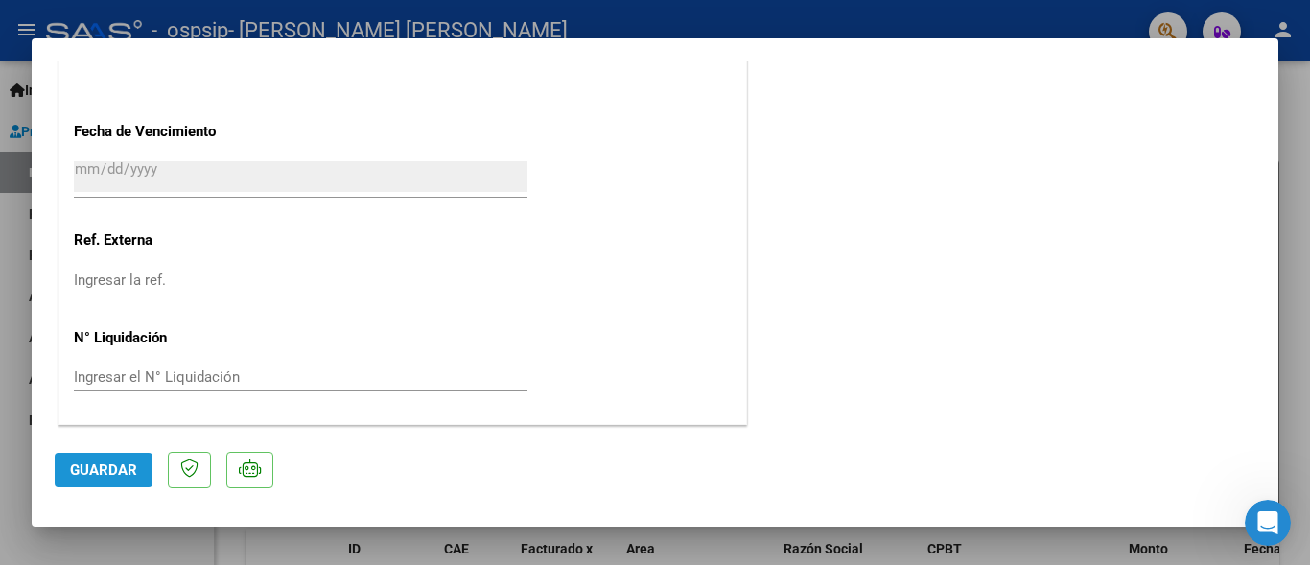
click at [109, 468] on span "Guardar" at bounding box center [103, 469] width 67 height 17
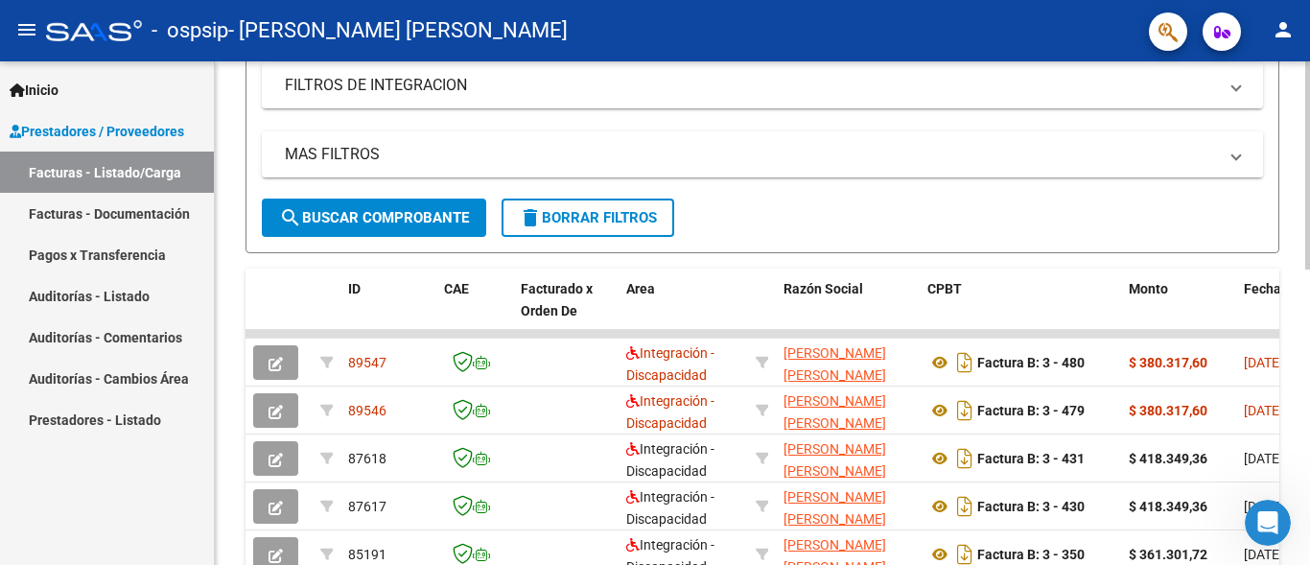
scroll to position [356, 0]
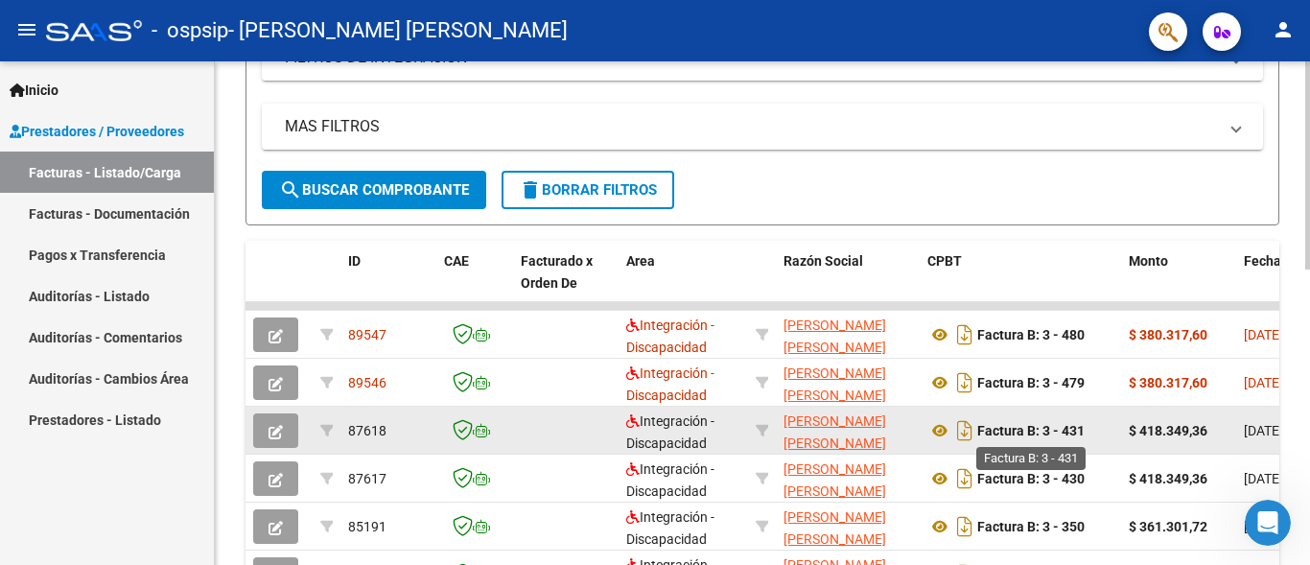
click at [1037, 432] on strong "Factura B: 3 - 431" at bounding box center [1030, 430] width 107 height 15
click at [959, 432] on icon "Descargar documento" at bounding box center [964, 430] width 25 height 31
click at [938, 433] on icon at bounding box center [939, 430] width 25 height 23
